Goal: Understand process/instructions: Learn how to perform a task or action

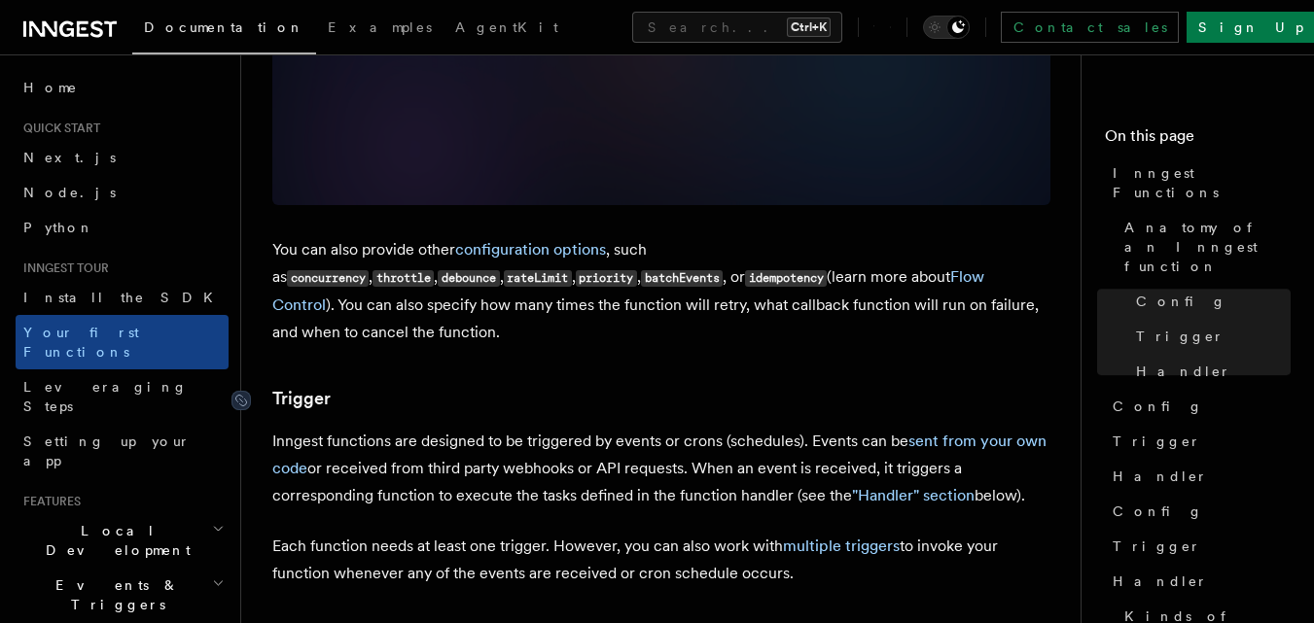
scroll to position [1705, 0]
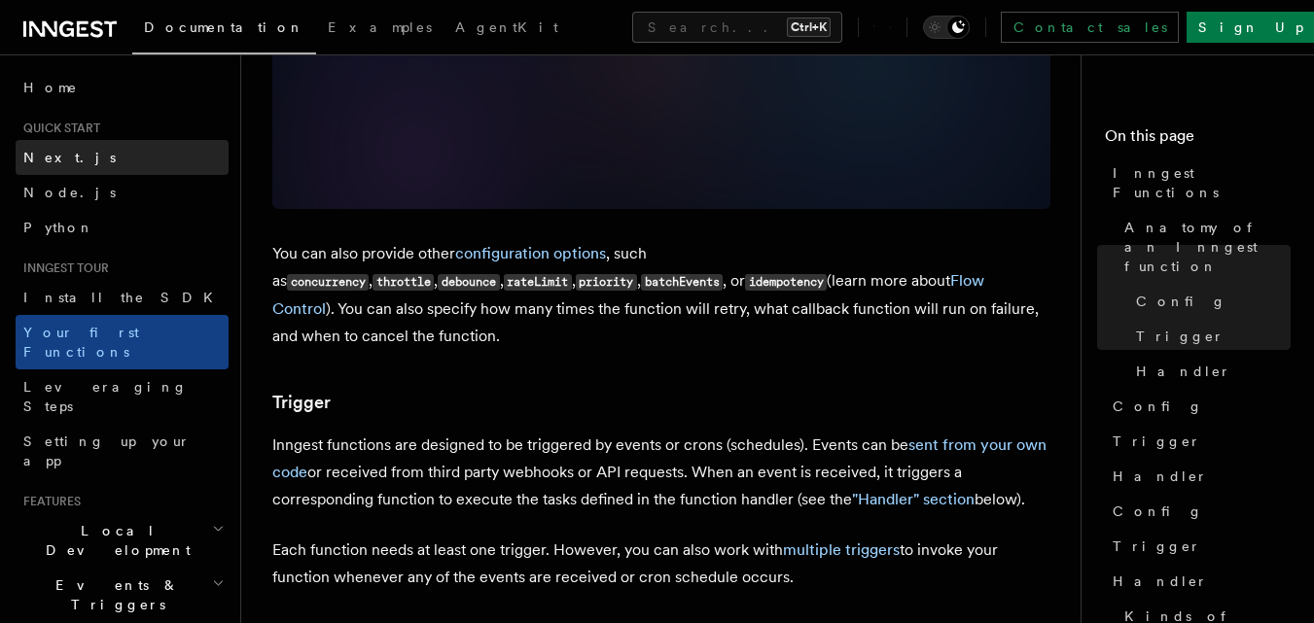
click at [81, 147] on link "Next.js" at bounding box center [122, 157] width 213 height 35
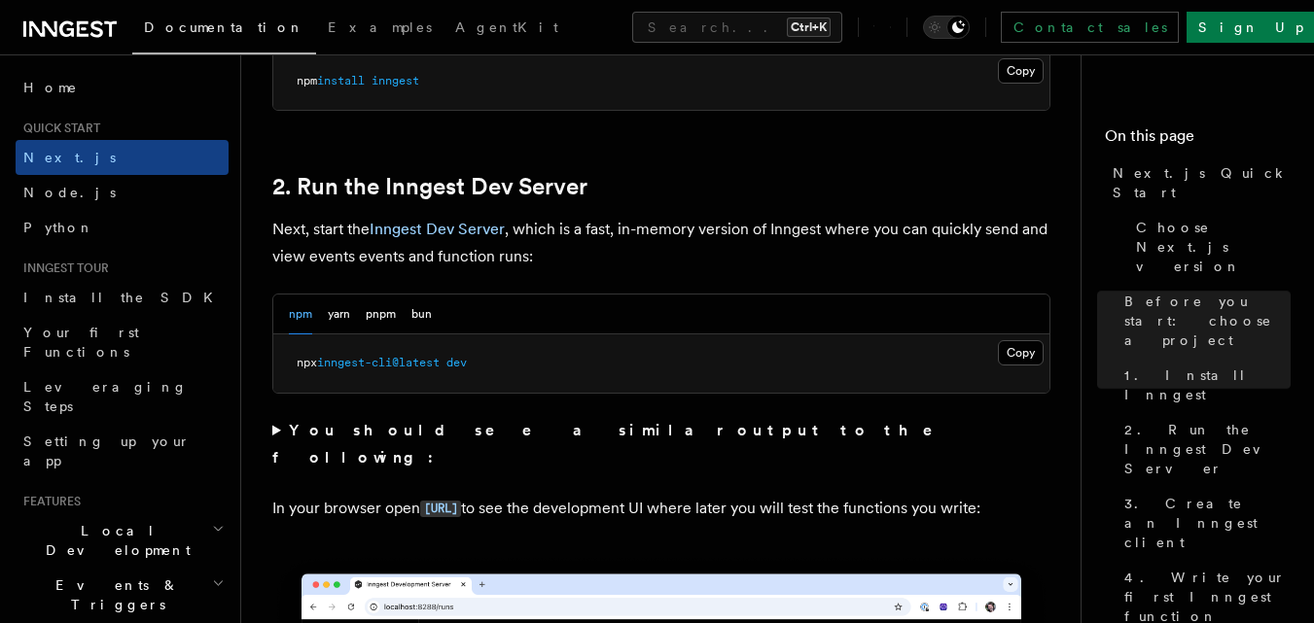
scroll to position [1271, 0]
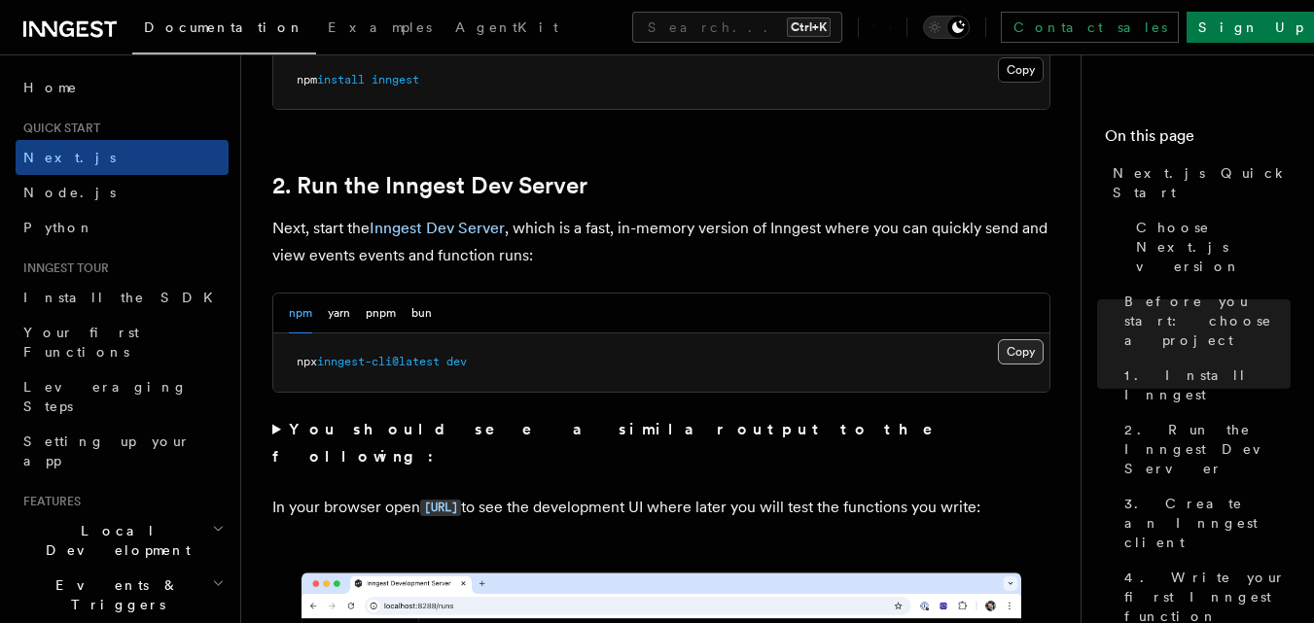
click at [1012, 352] on button "Copy Copied" at bounding box center [1021, 351] width 46 height 25
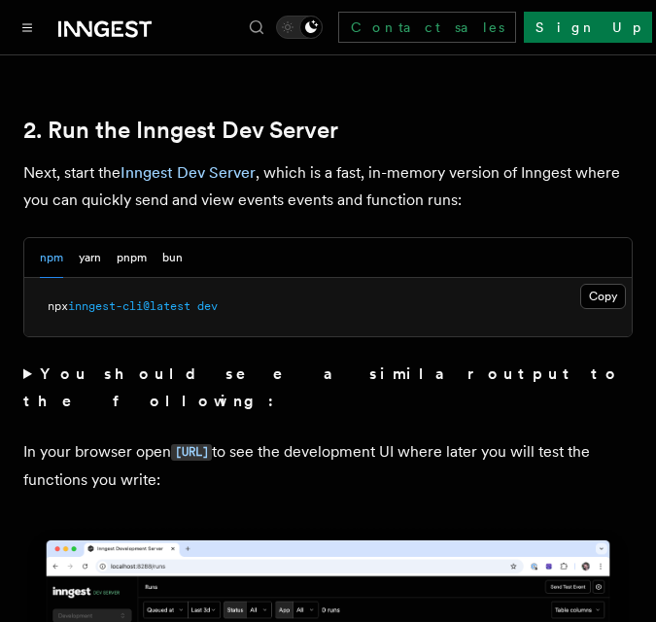
scroll to position [1368, 0]
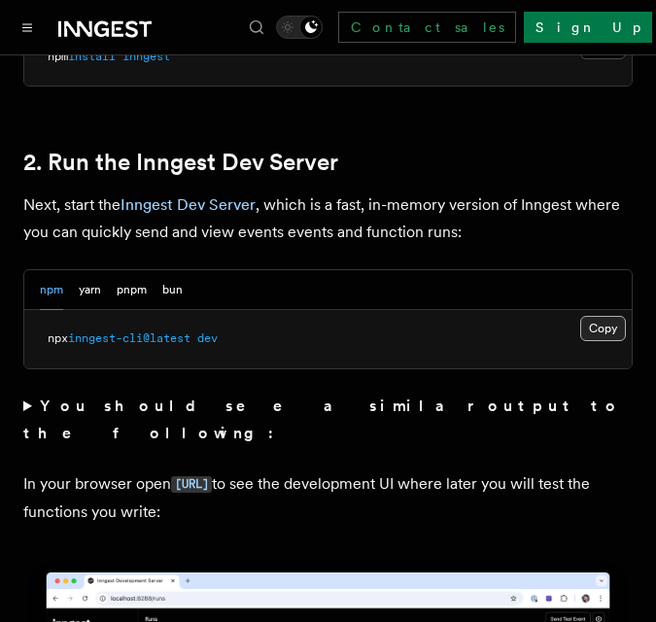
click at [597, 316] on button "Copy Copied" at bounding box center [604, 328] width 46 height 25
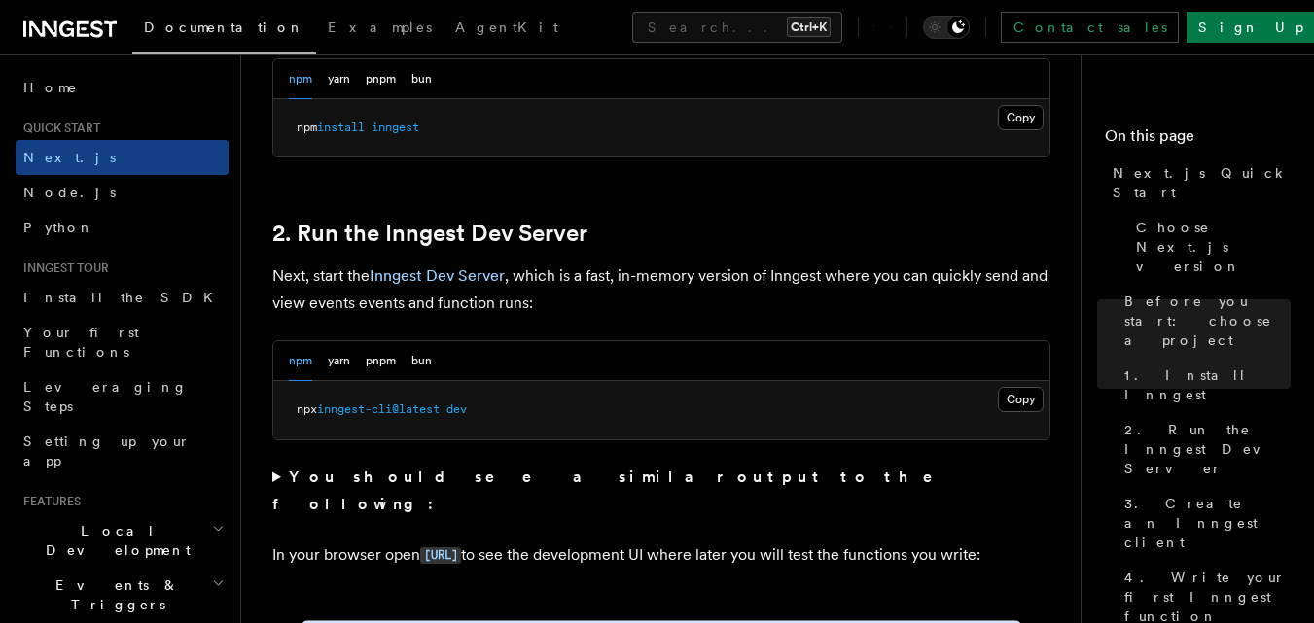
scroll to position [1225, 0]
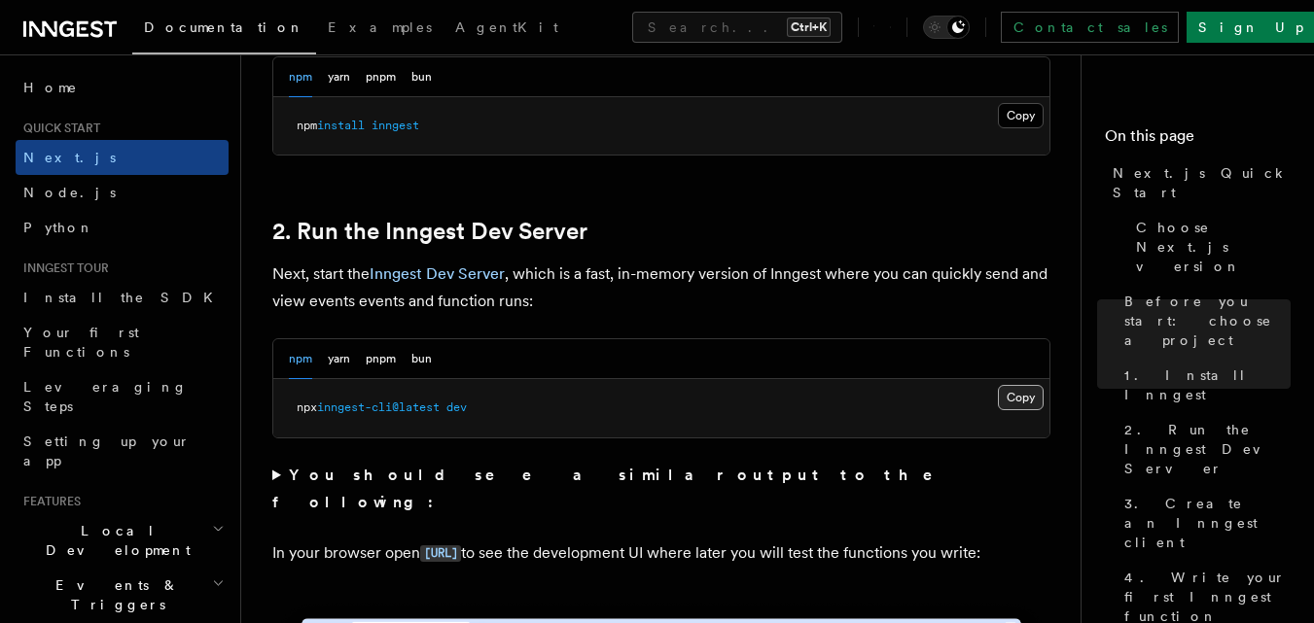
click at [1022, 388] on button "Copy Copied" at bounding box center [1021, 397] width 46 height 25
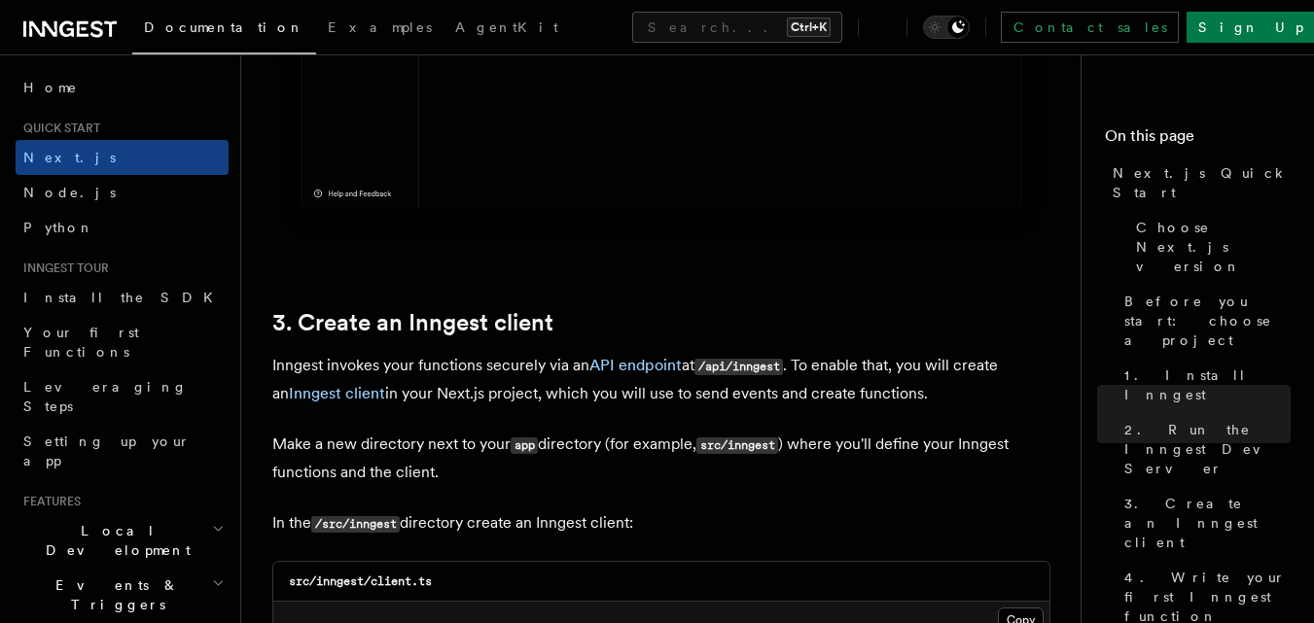
scroll to position [2023, 0]
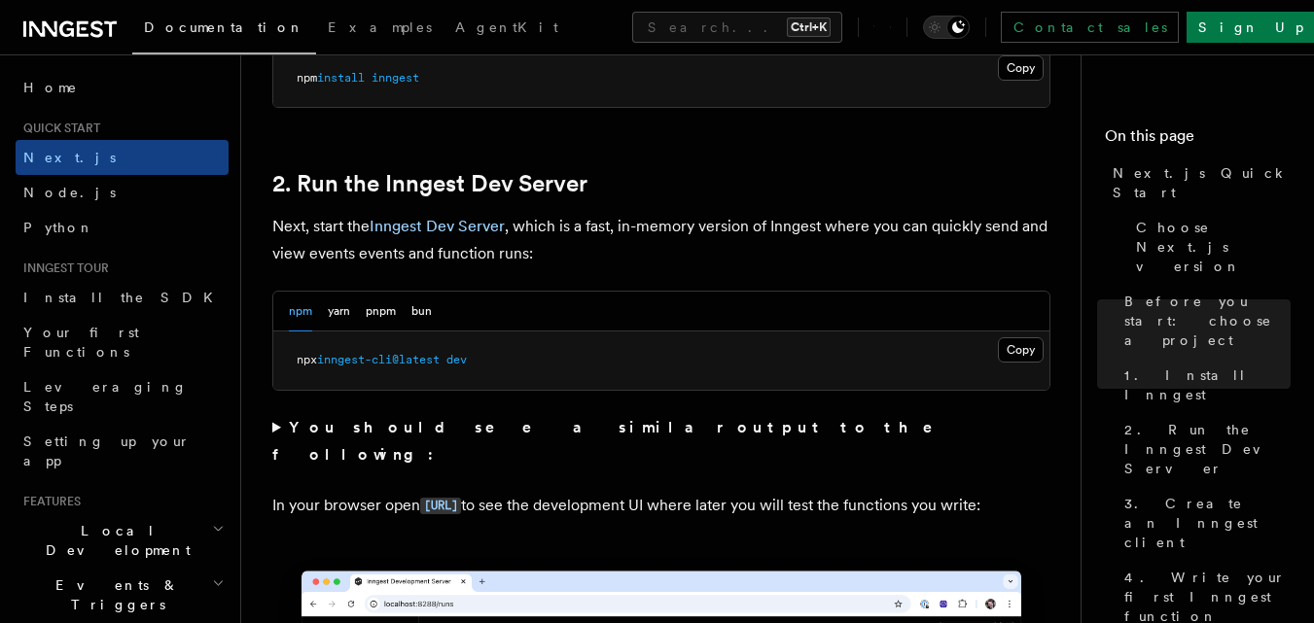
scroll to position [1284, 0]
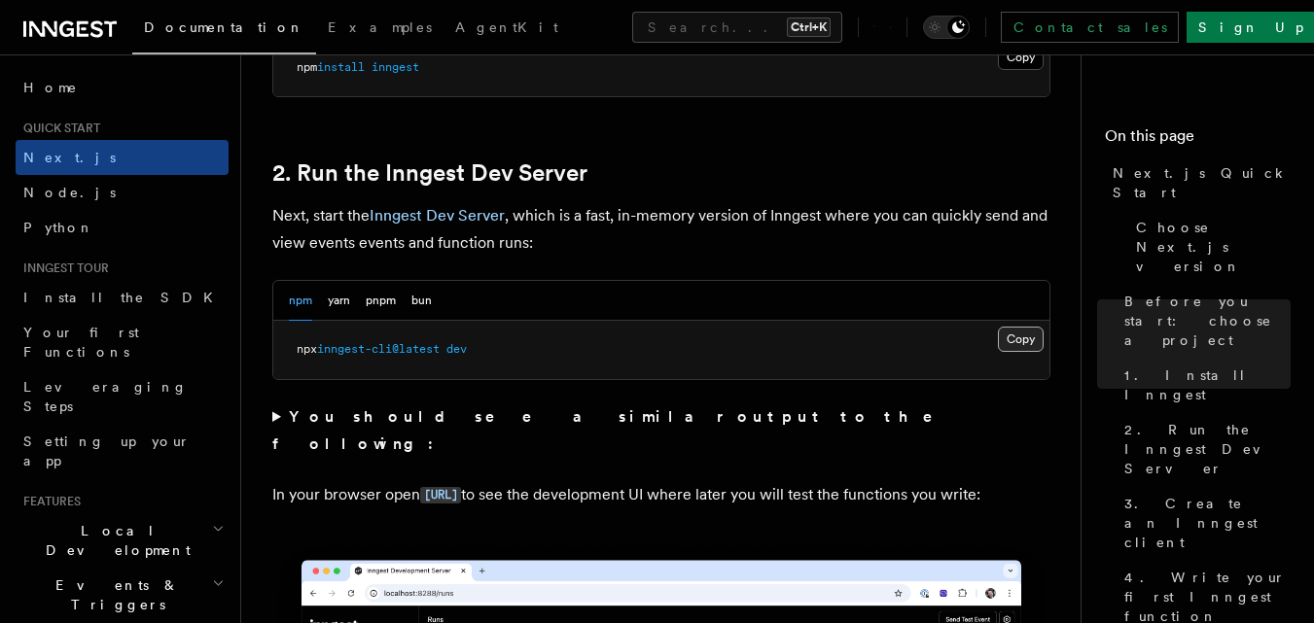
click at [1014, 338] on button "Copy Copied" at bounding box center [1021, 339] width 46 height 25
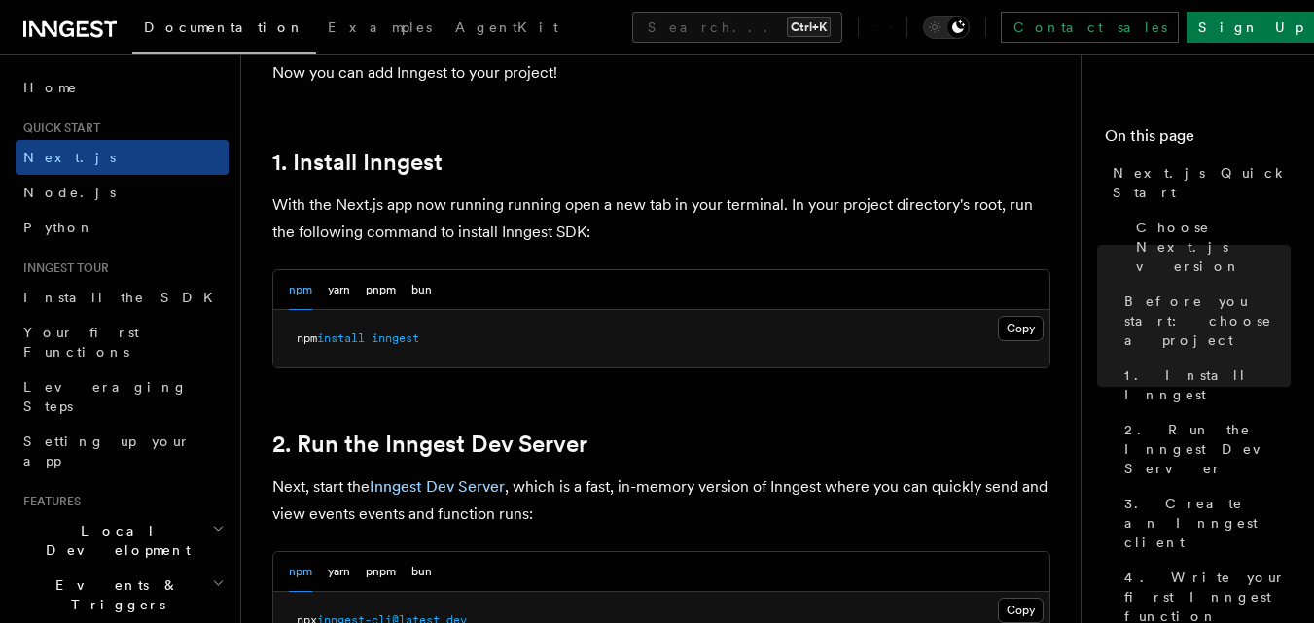
scroll to position [1024, 0]
